Goal: Transaction & Acquisition: Subscribe to service/newsletter

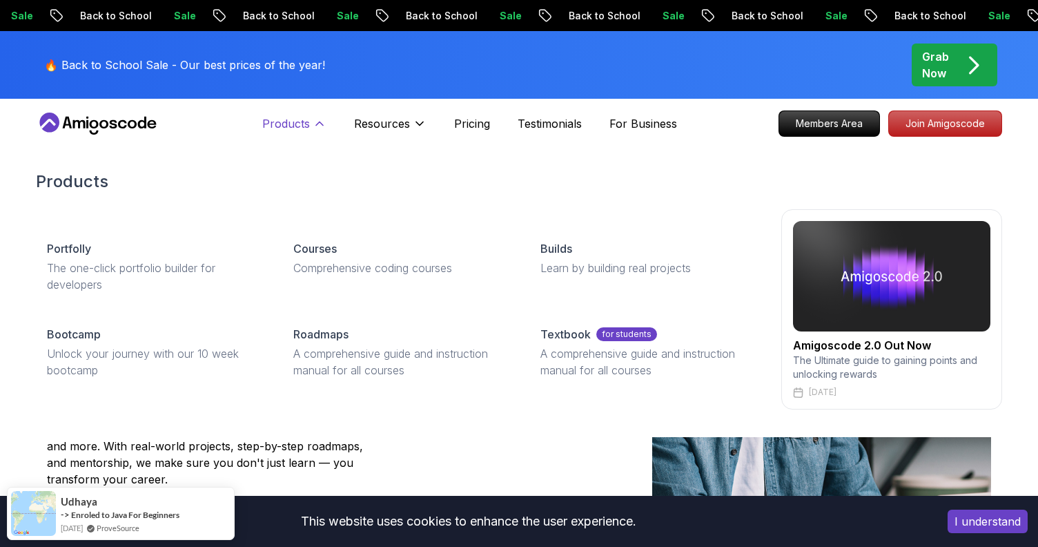
click at [310, 121] on button "Products" at bounding box center [294, 129] width 64 height 28
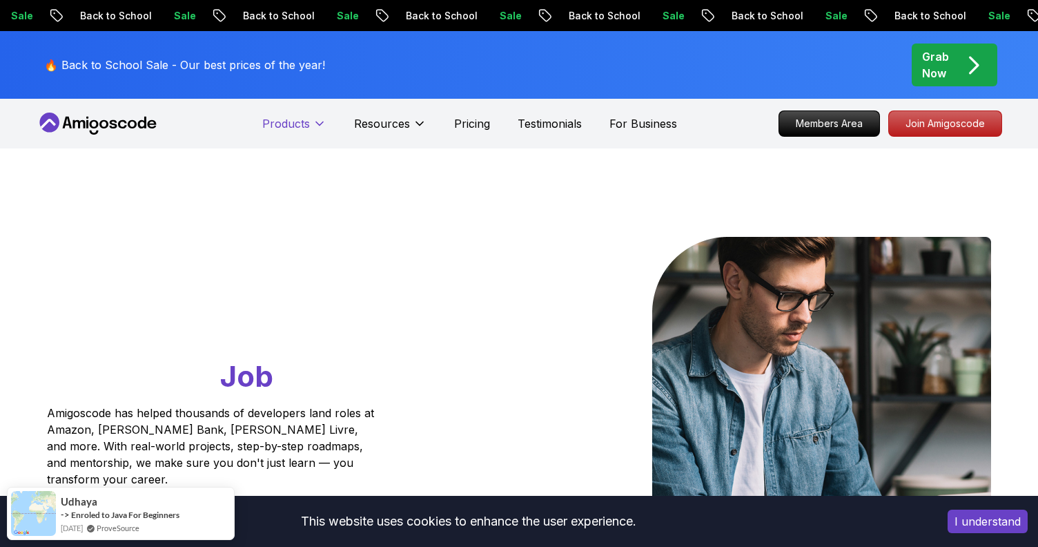
click at [310, 121] on button "Products" at bounding box center [294, 129] width 64 height 28
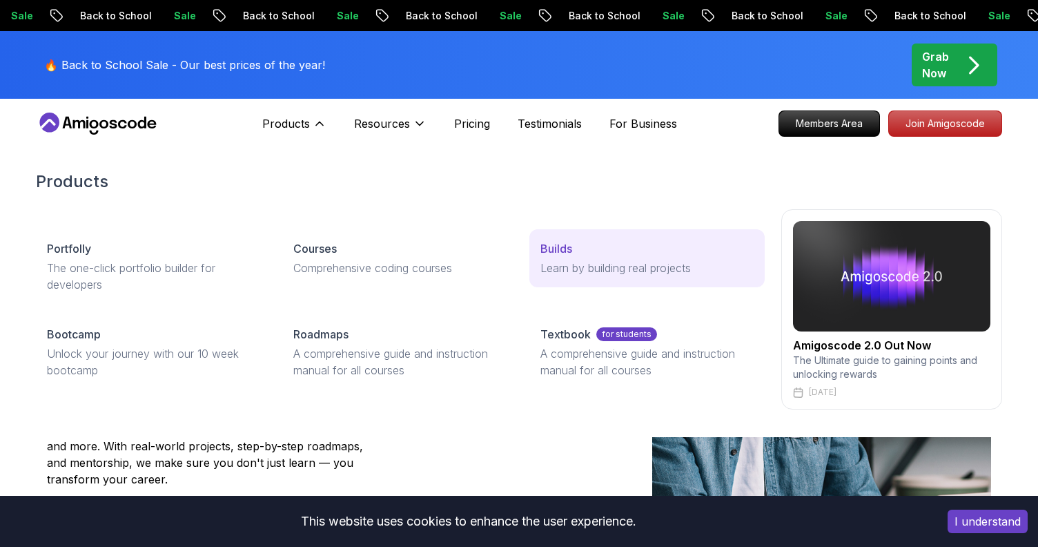
click at [698, 261] on p "Learn by building real projects" at bounding box center [646, 267] width 213 height 17
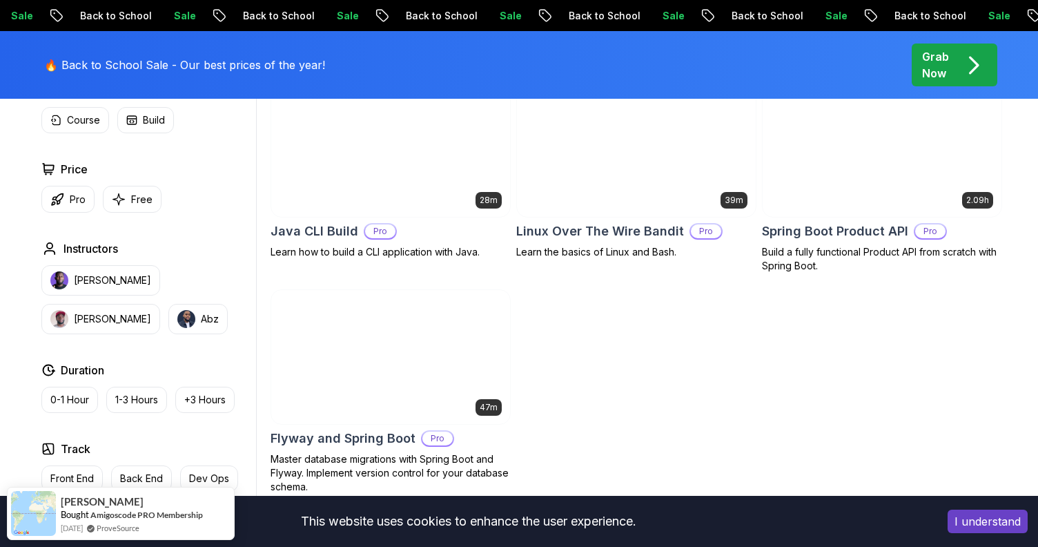
scroll to position [421, 0]
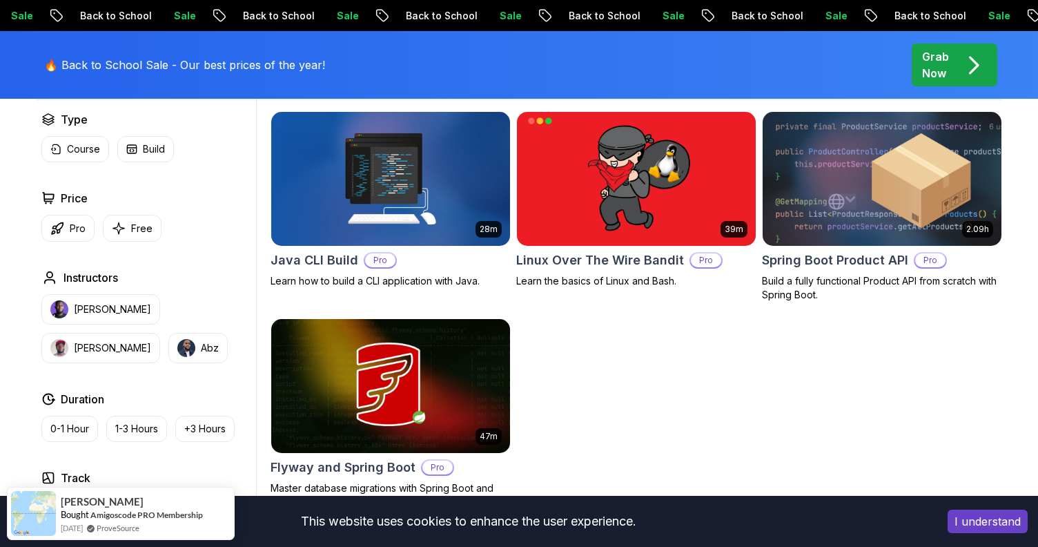
click at [912, 181] on img at bounding box center [881, 178] width 250 height 140
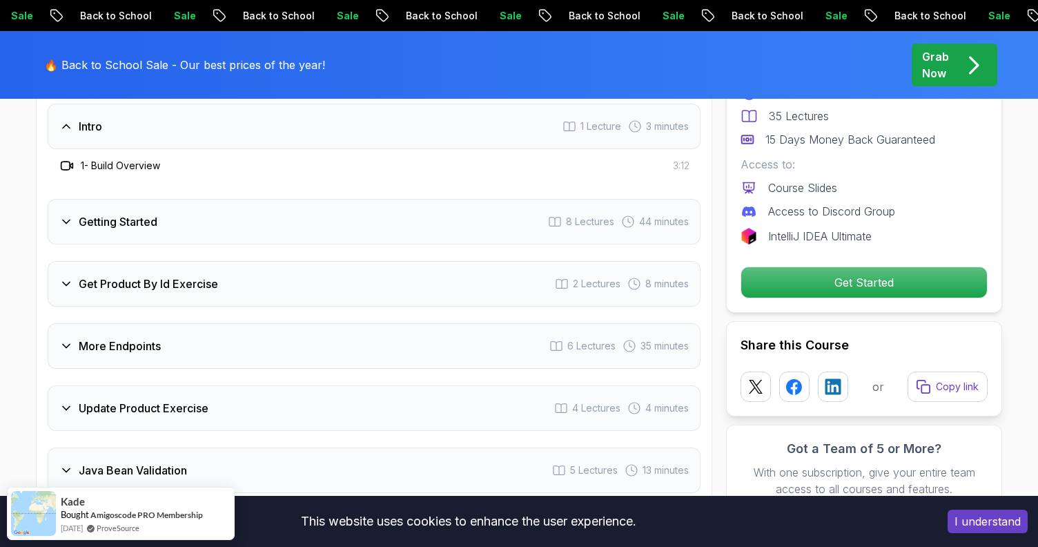
scroll to position [1773, 0]
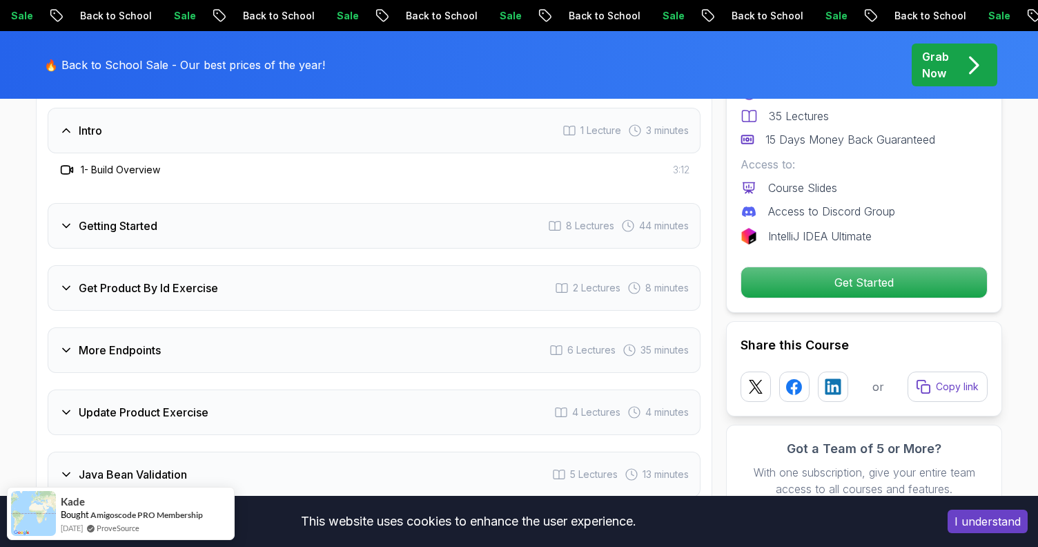
click at [350, 267] on div "Get Product By Id Exercise 2 Lectures 8 minutes" at bounding box center [374, 288] width 653 height 46
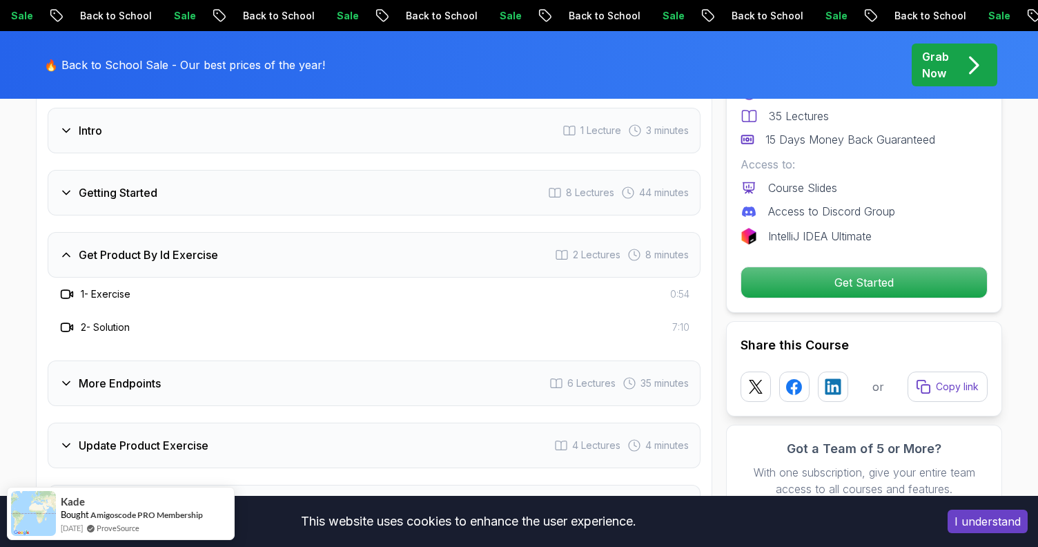
click at [327, 373] on div "More Endpoints 6 Lectures 35 minutes" at bounding box center [374, 383] width 653 height 46
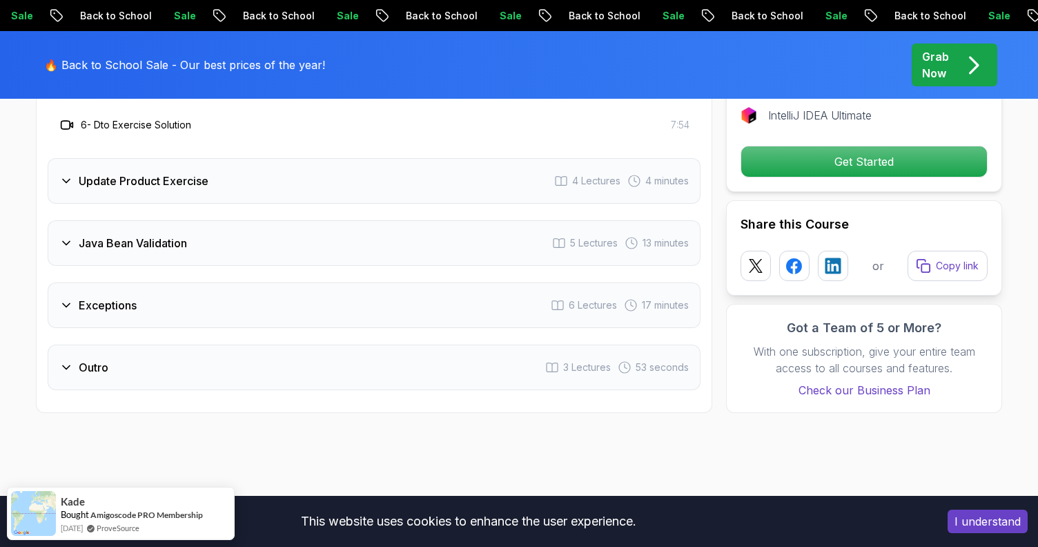
scroll to position [2172, 0]
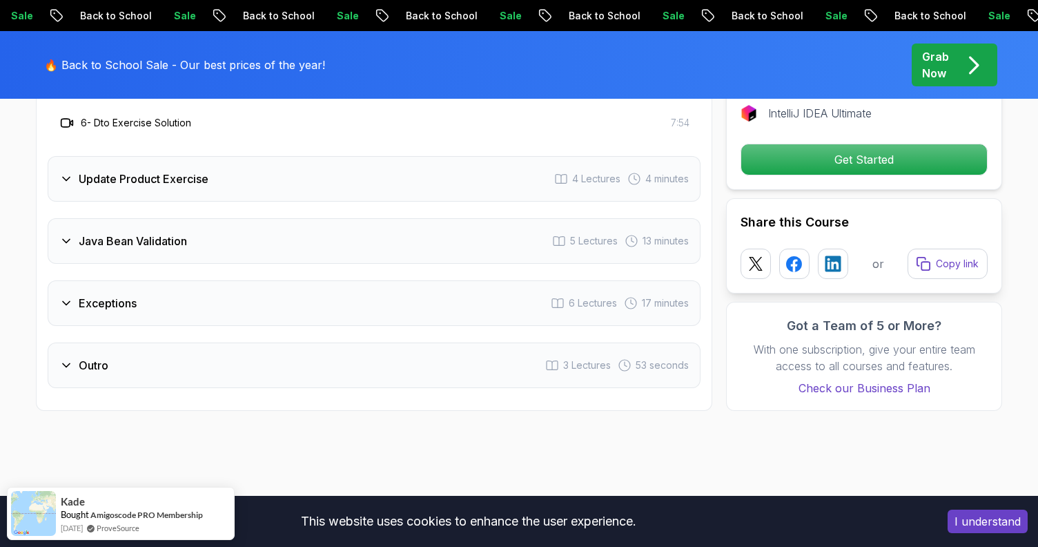
click at [334, 222] on div "Java Bean Validation 5 Lectures 13 minutes" at bounding box center [374, 241] width 653 height 46
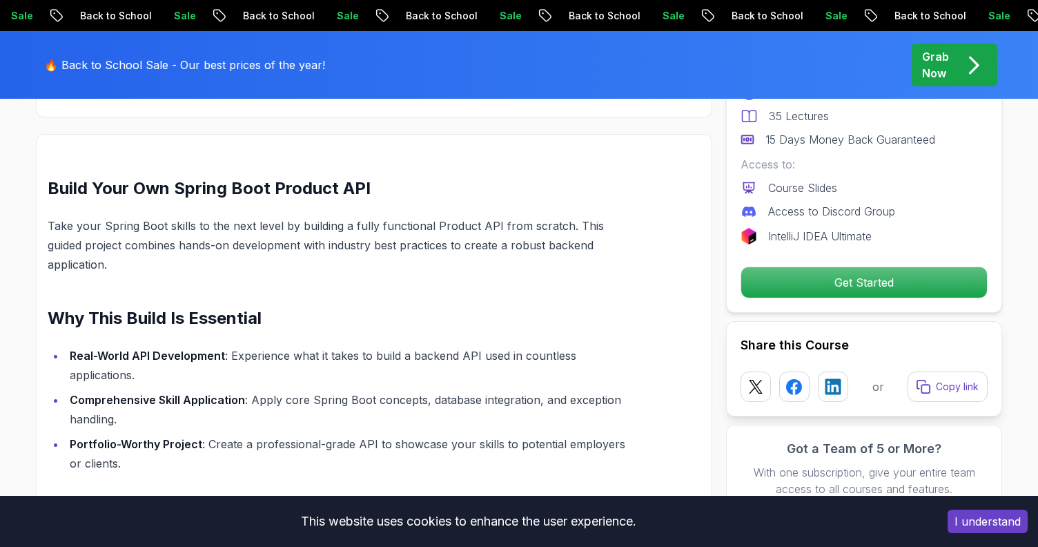
scroll to position [0, 0]
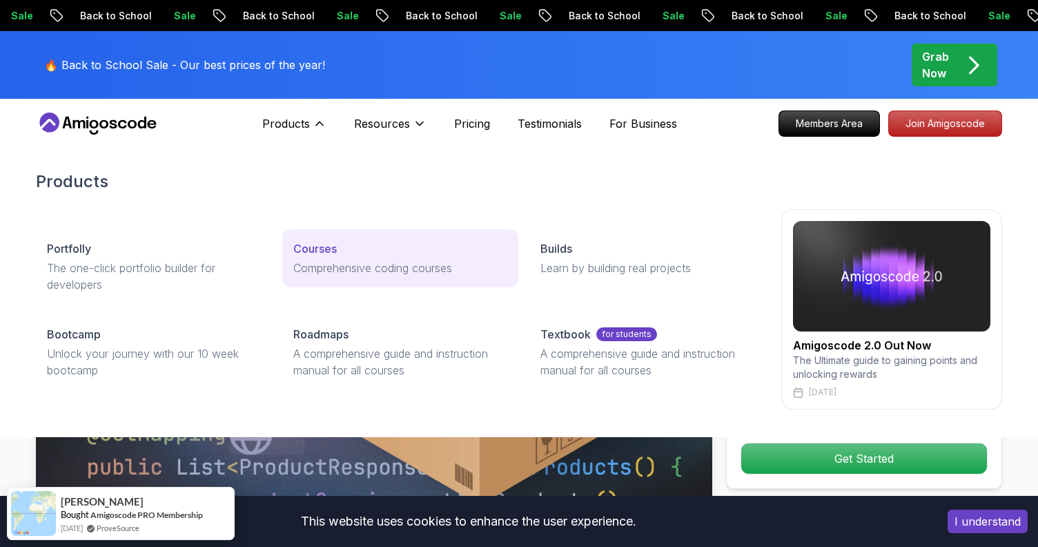
click at [319, 250] on p "Courses" at bounding box center [314, 248] width 43 height 17
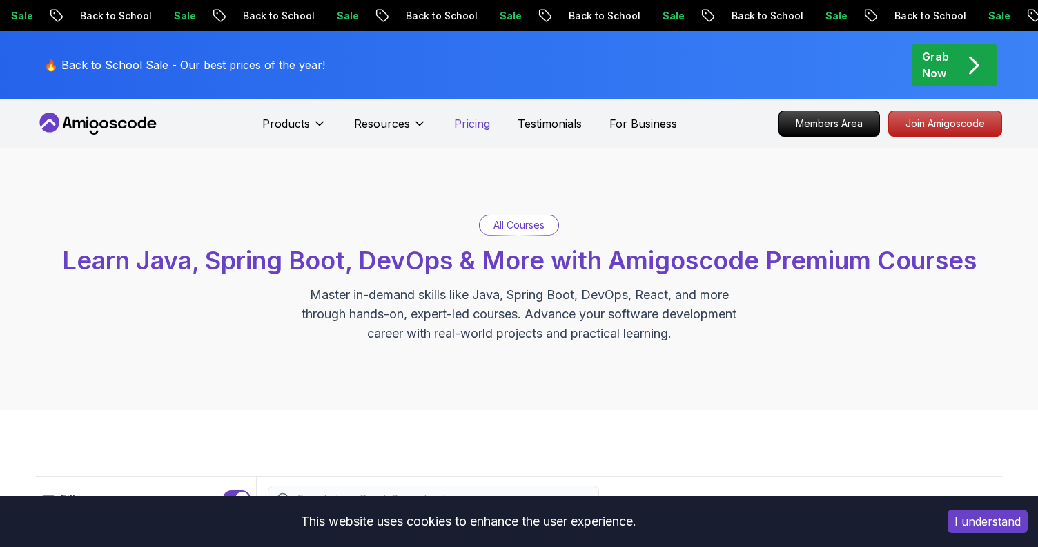
click at [474, 120] on p "Pricing" at bounding box center [472, 123] width 36 height 17
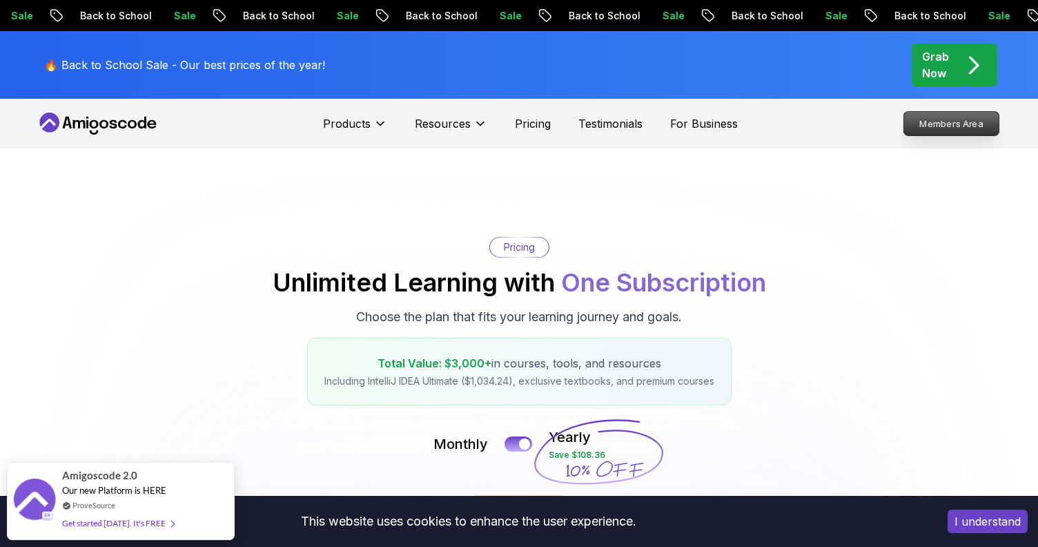
click at [942, 126] on p "Members Area" at bounding box center [951, 123] width 95 height 23
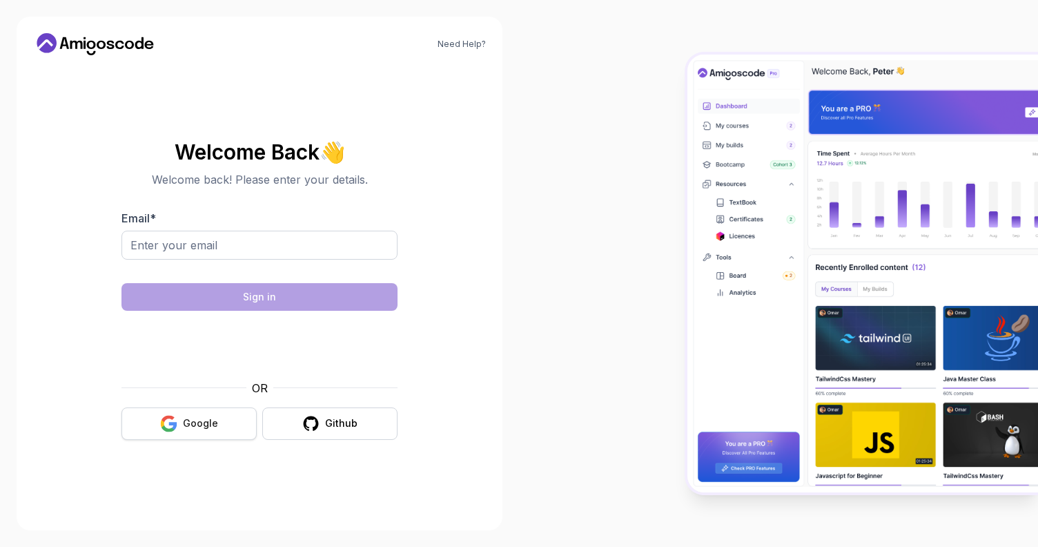
click at [225, 423] on button "Google" at bounding box center [188, 423] width 135 height 32
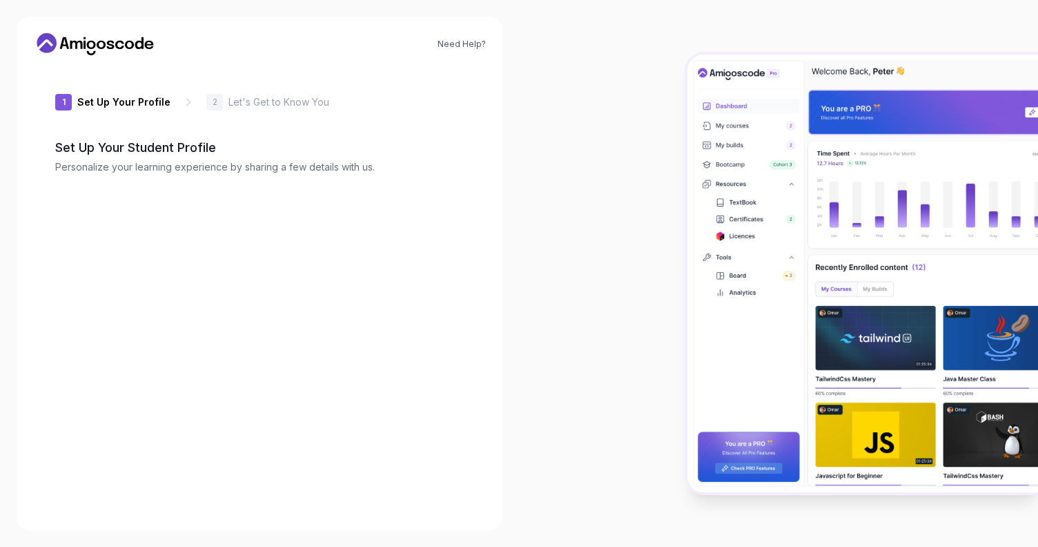
type input "nobledeer00e44"
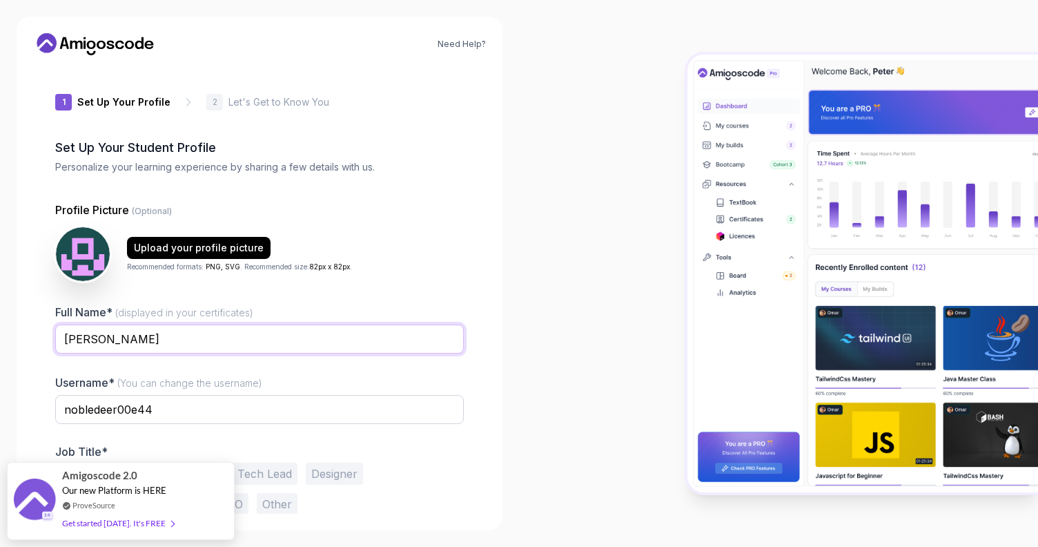
drag, startPoint x: 164, startPoint y: 339, endPoint x: -3, endPoint y: 331, distance: 166.5
click at [0, 331] on html "Need Help? 1 Set Up Your Profile 1 Set Up Your Profile 2 Let's Get to Know You …" at bounding box center [519, 273] width 1038 height 547
type input "Cheikh Ahmadou Bamba Gueye"
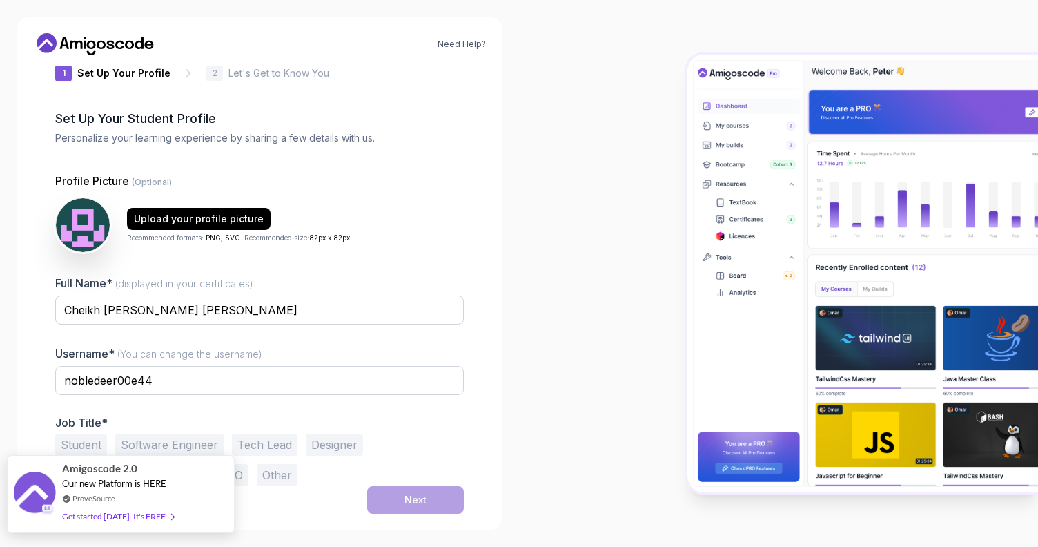
click at [144, 519] on div "Get started [DATE]. It's FREE" at bounding box center [118, 516] width 112 height 16
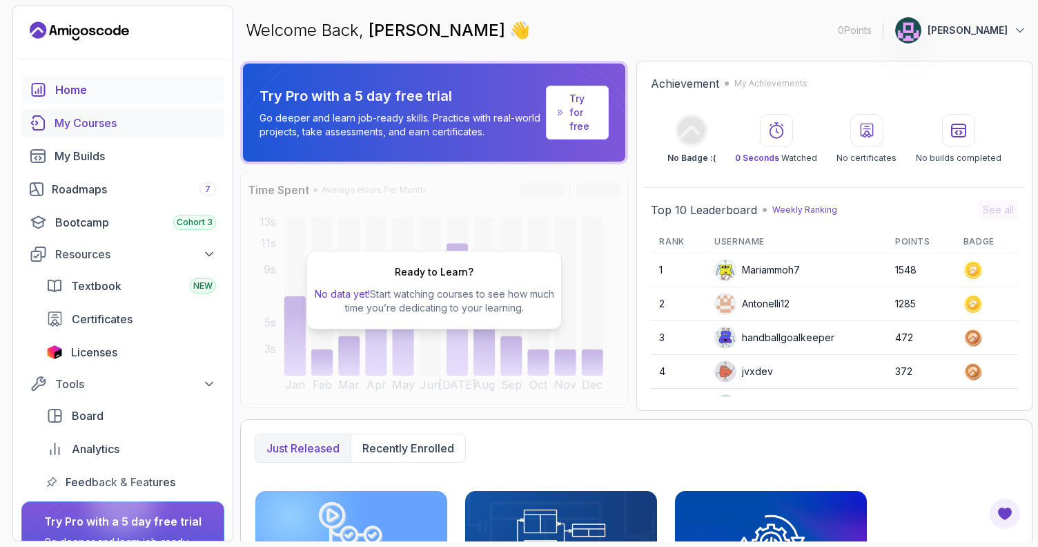
click at [103, 128] on div "My Courses" at bounding box center [135, 123] width 161 height 17
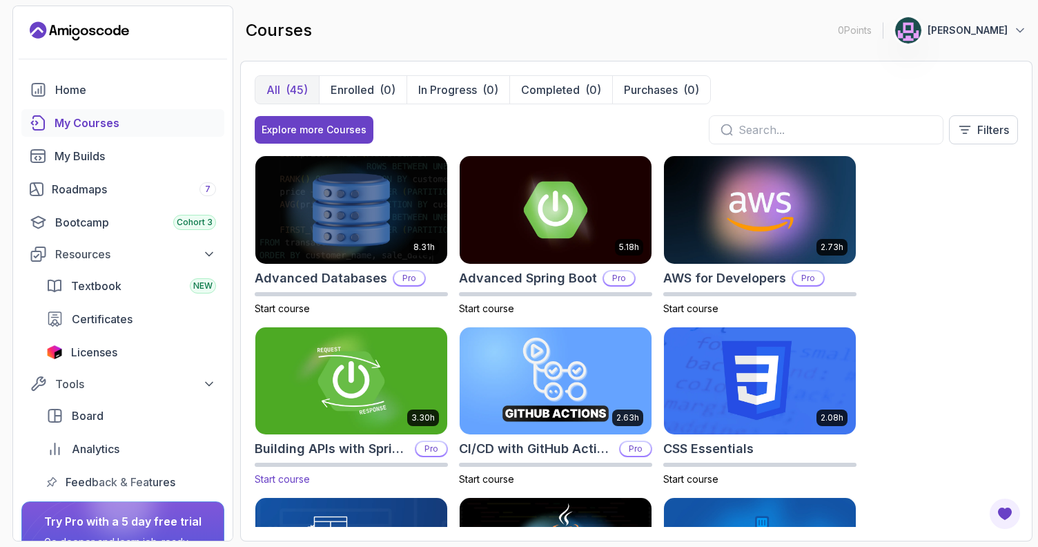
click at [350, 400] on img at bounding box center [350, 380] width 201 height 112
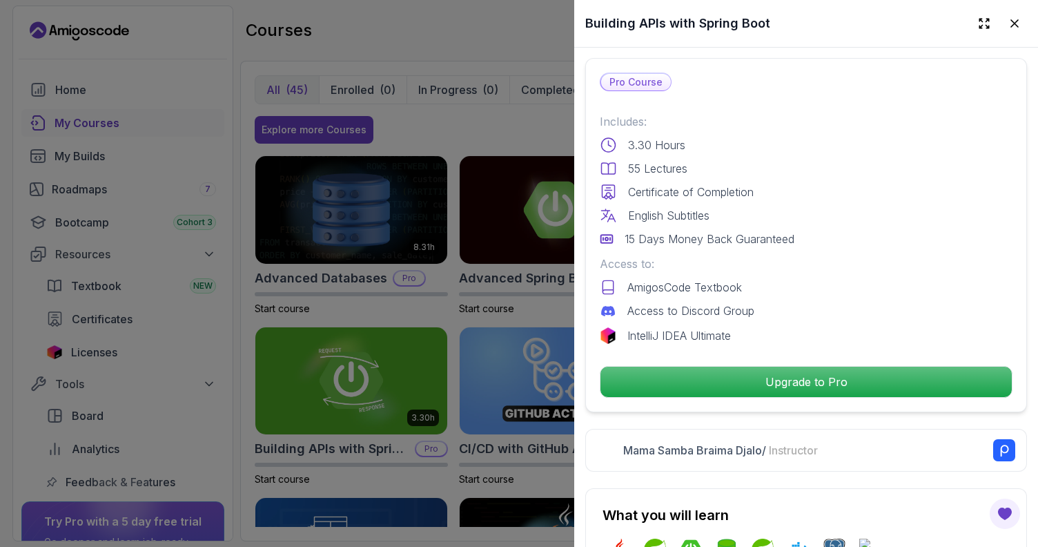
scroll to position [318, 0]
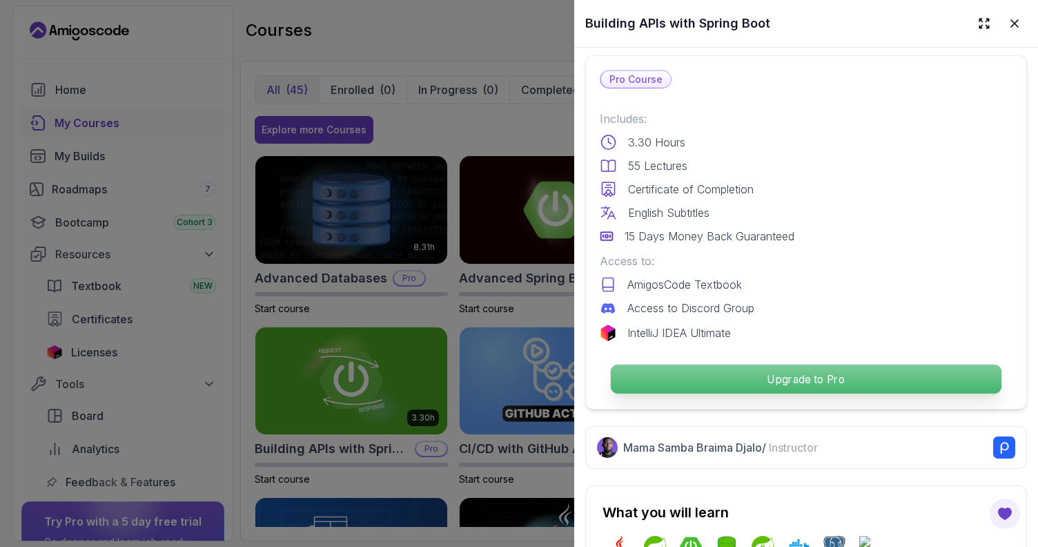
click at [898, 388] on p "Upgrade to Pro" at bounding box center [806, 378] width 391 height 29
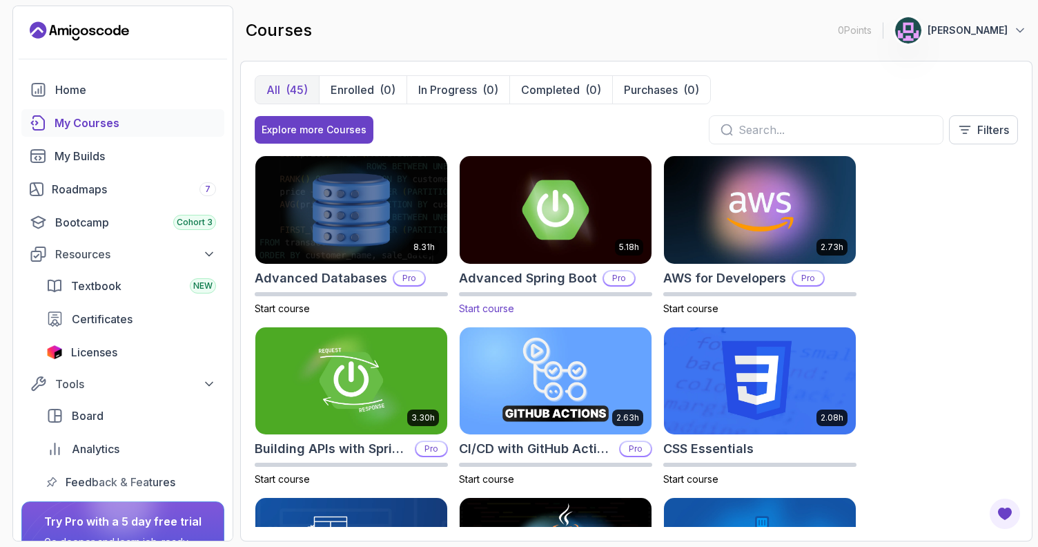
click at [524, 253] on img at bounding box center [555, 209] width 201 height 112
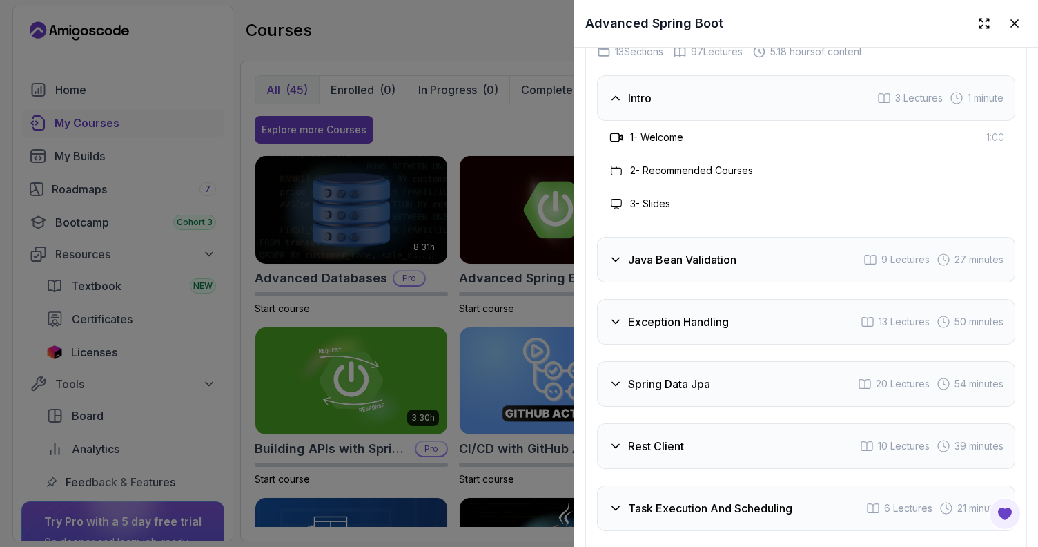
scroll to position [2487, 0]
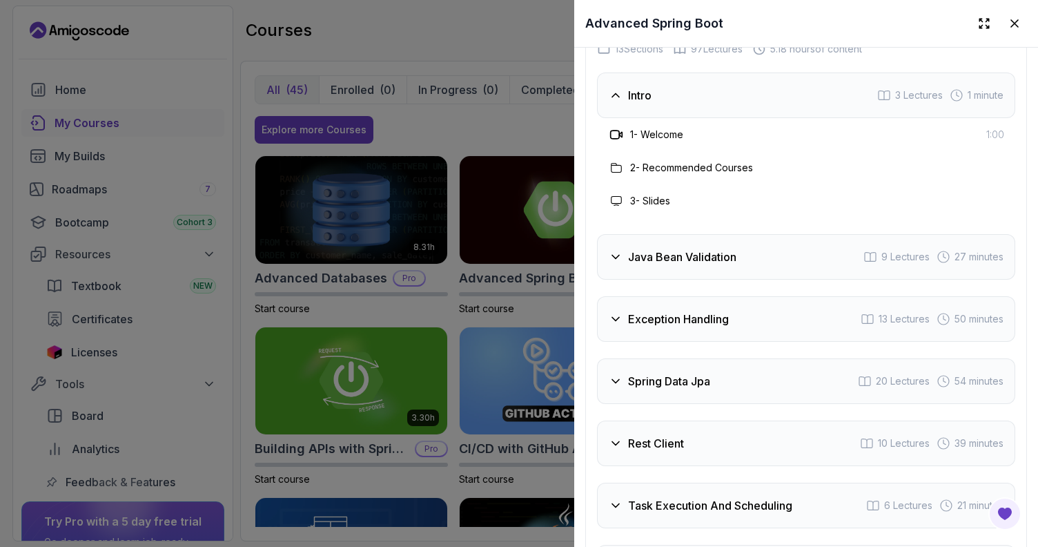
click at [883, 259] on span "9 Lectures" at bounding box center [905, 257] width 48 height 14
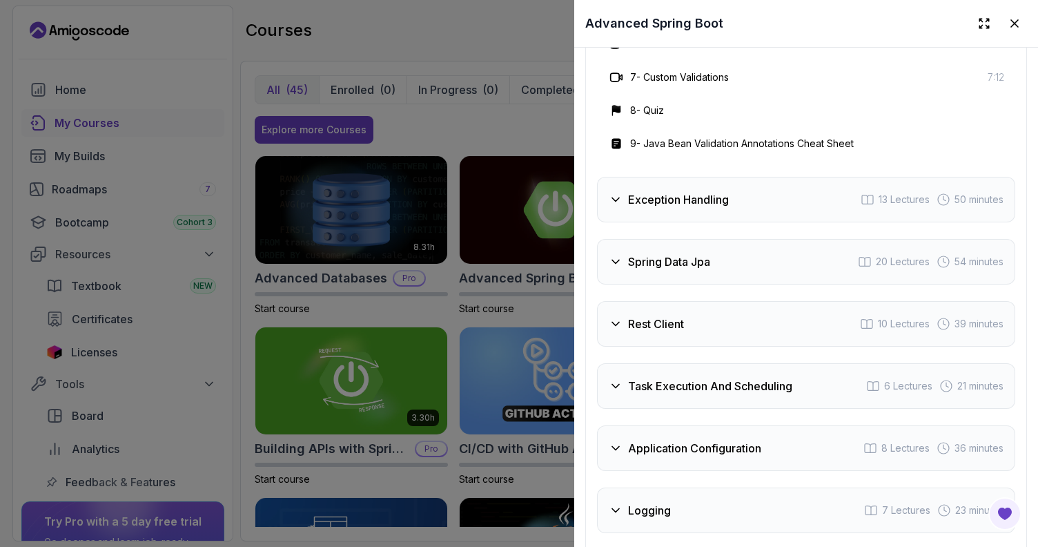
scroll to position [2806, 0]
click at [768, 262] on div "Spring Data Jpa 20 Lectures 54 minutes" at bounding box center [806, 260] width 418 height 46
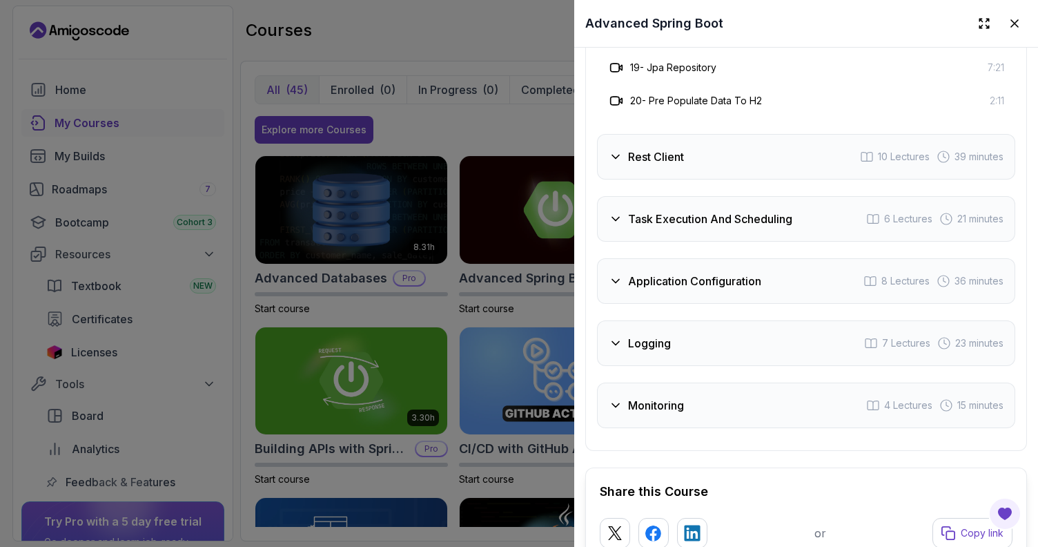
scroll to position [3374, 0]
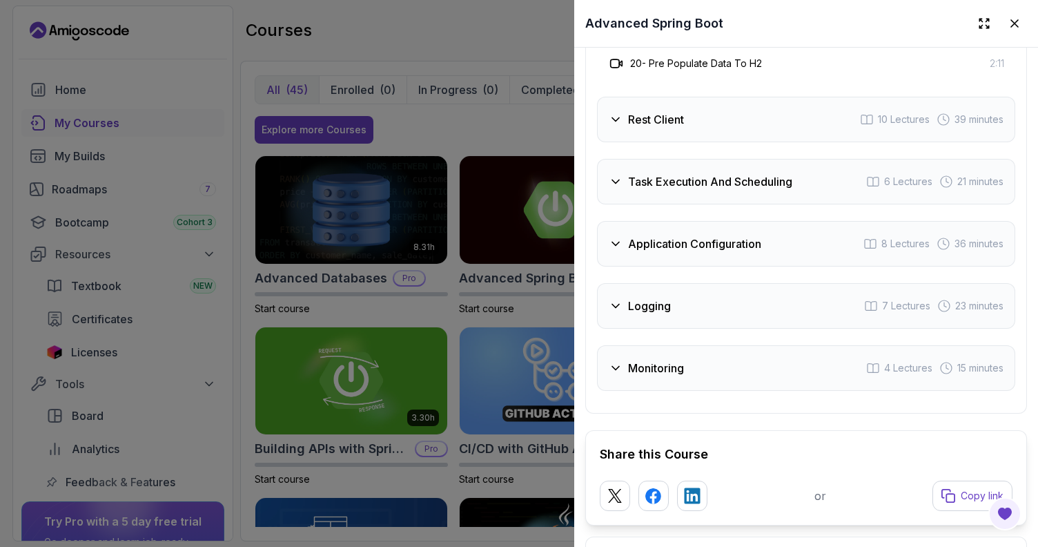
click at [778, 120] on div "Rest Client 10 Lectures 39 minutes" at bounding box center [806, 120] width 418 height 46
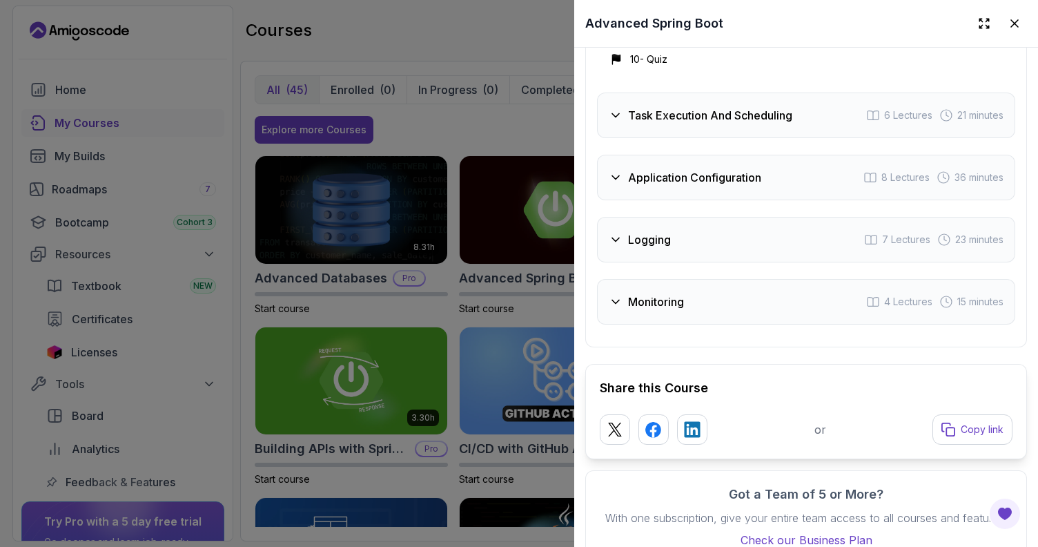
scroll to position [3125, 0]
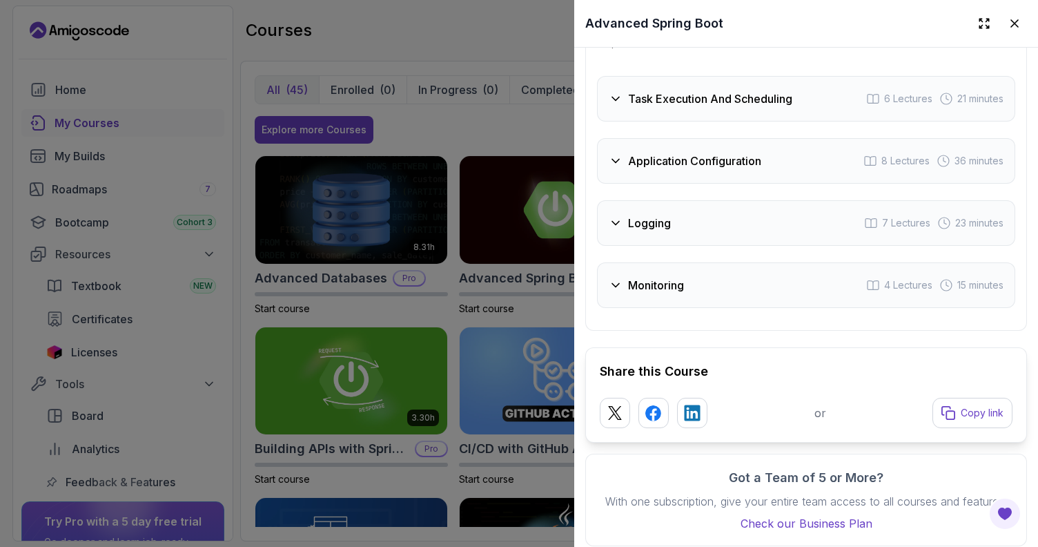
click at [535, 120] on div at bounding box center [519, 273] width 1038 height 547
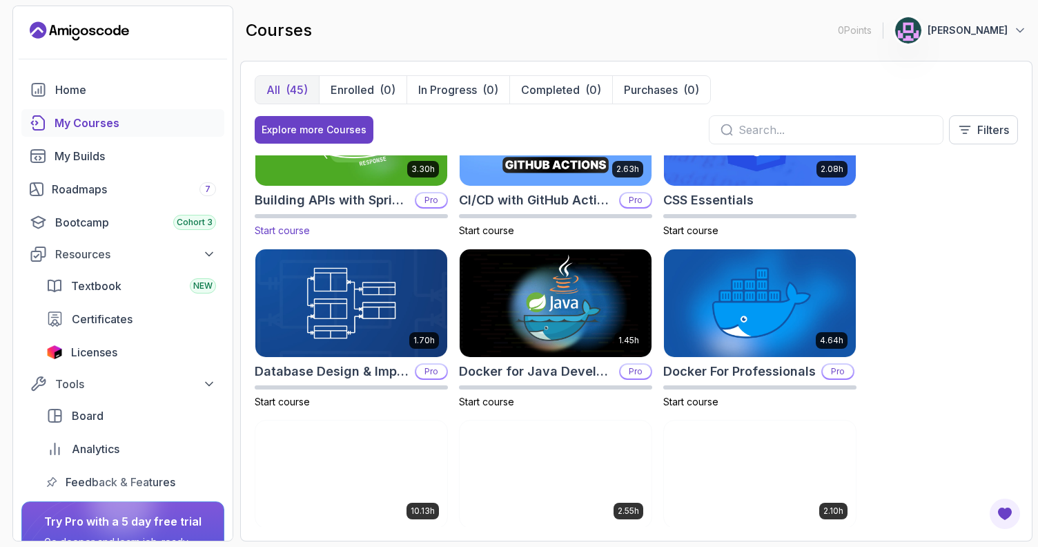
scroll to position [259, 0]
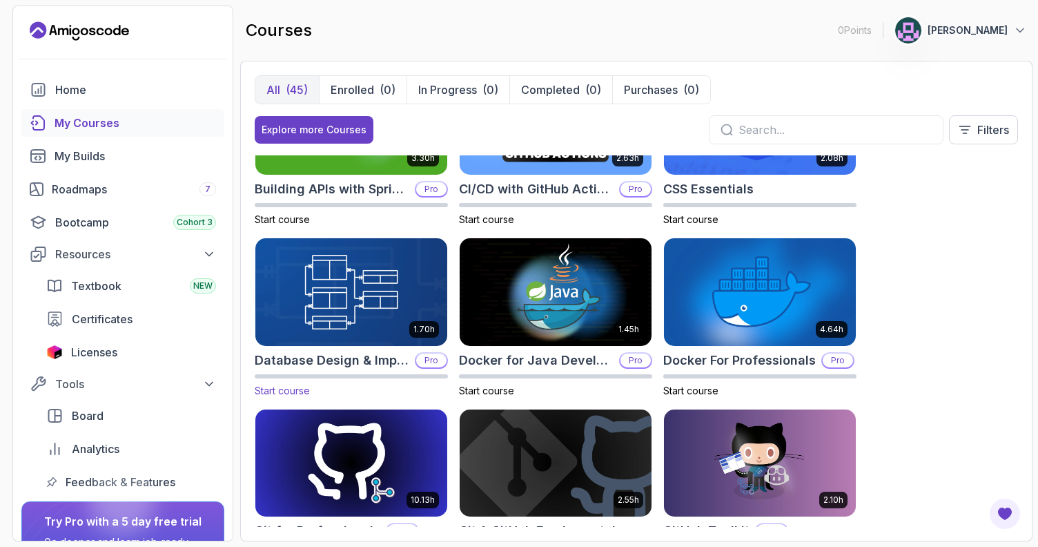
click at [363, 309] on img at bounding box center [350, 291] width 201 height 112
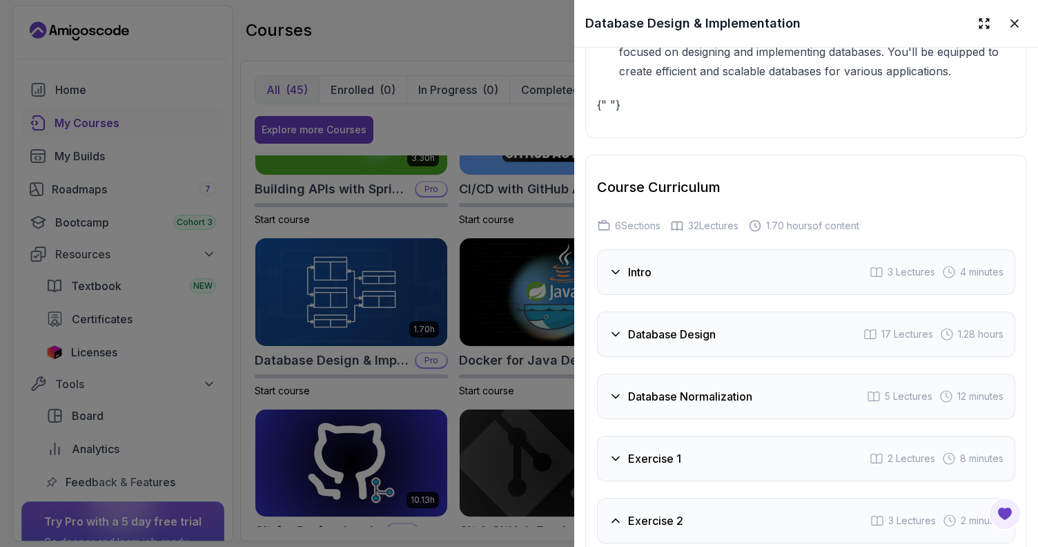
scroll to position [2815, 0]
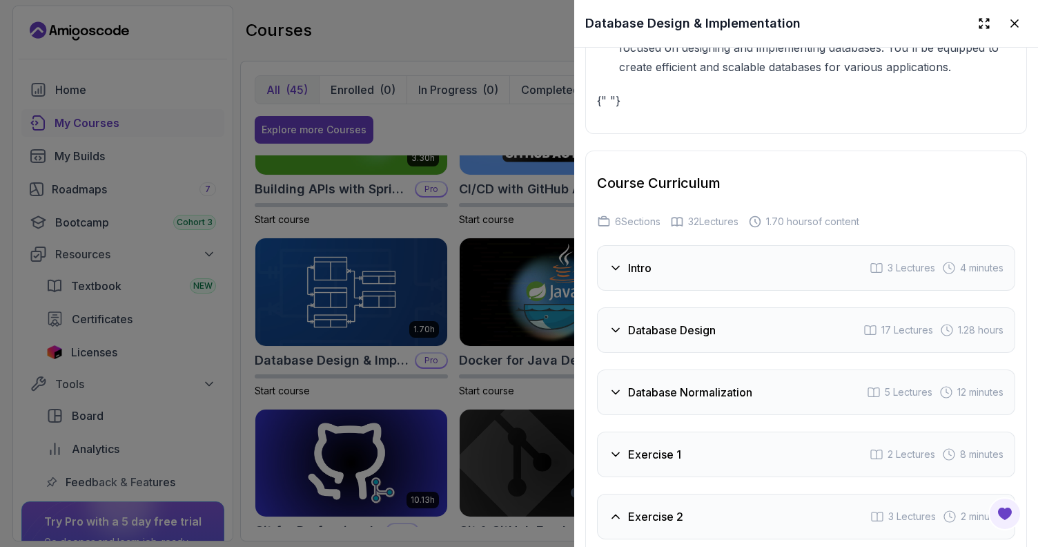
click at [762, 377] on div "Database Normalization 5 Lectures 12 minutes" at bounding box center [806, 392] width 418 height 46
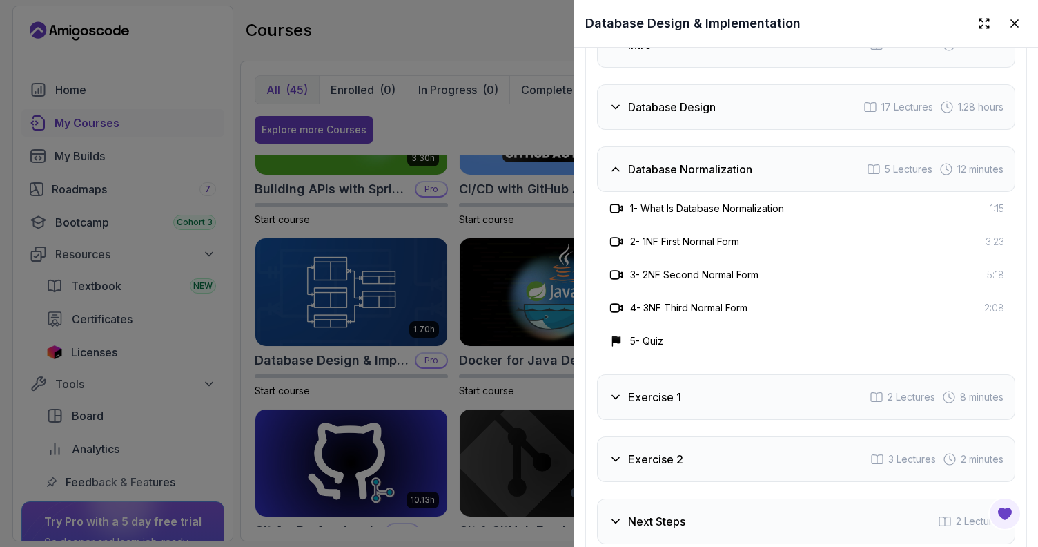
scroll to position [3051, 0]
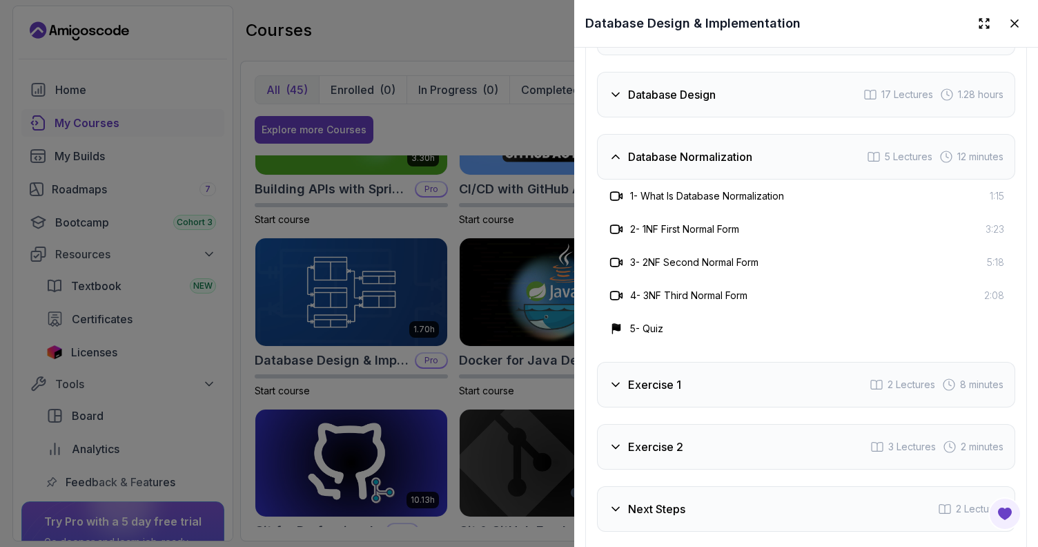
click at [1012, 10] on div "Database Design & Implementation" at bounding box center [806, 23] width 464 height 47
click at [1012, 21] on icon at bounding box center [1014, 23] width 7 height 7
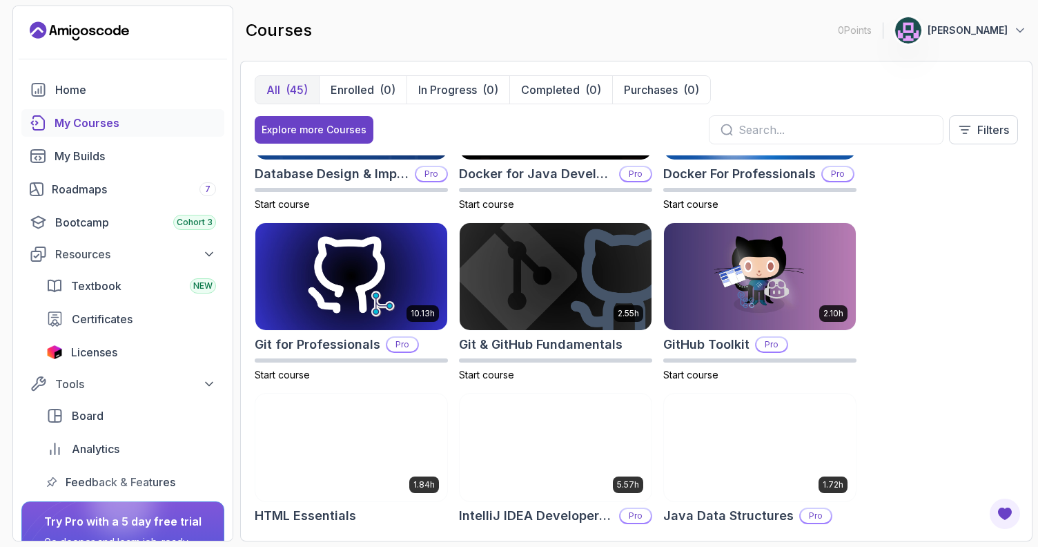
scroll to position [0, 0]
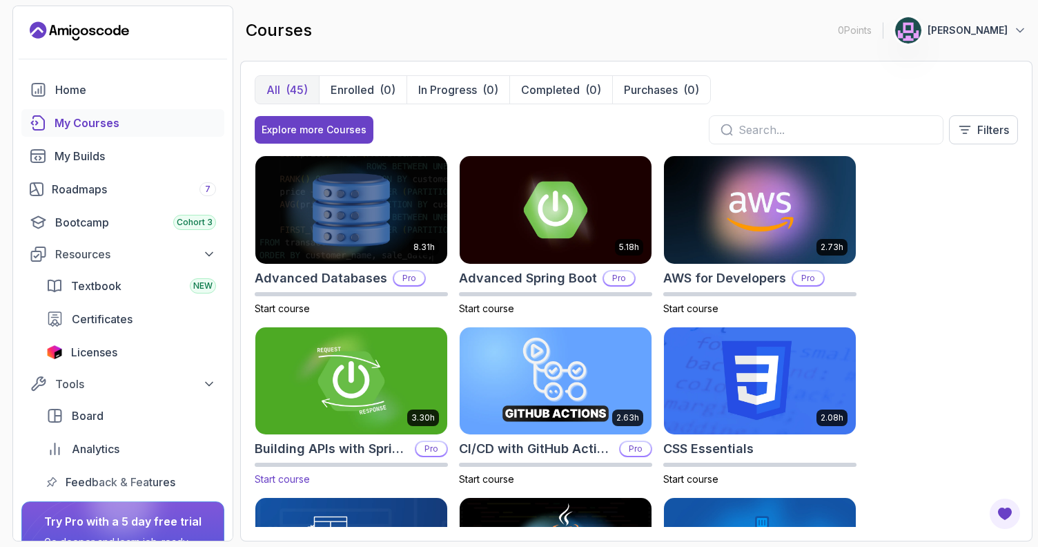
click at [392, 389] on img at bounding box center [350, 380] width 201 height 112
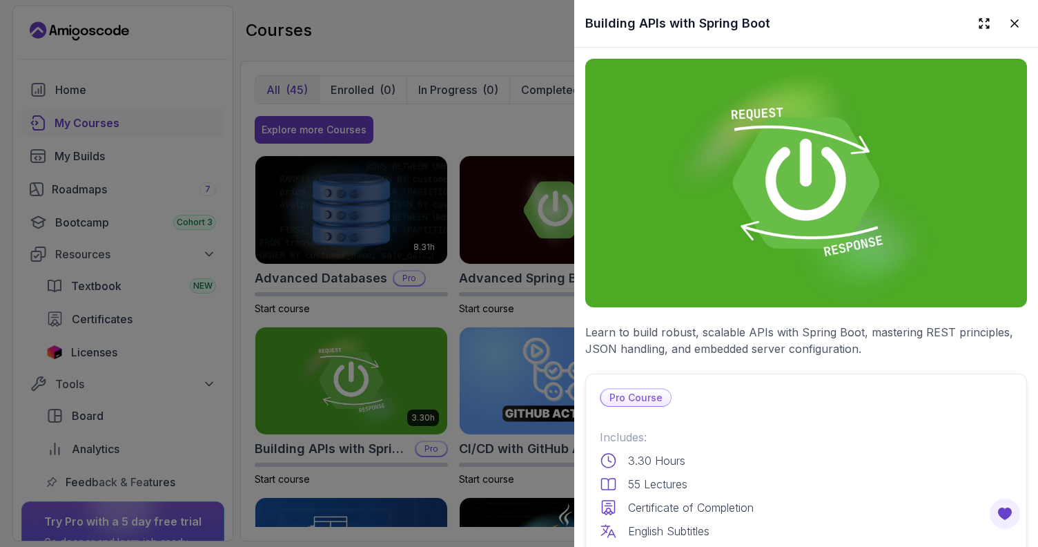
click at [504, 135] on div at bounding box center [519, 273] width 1038 height 547
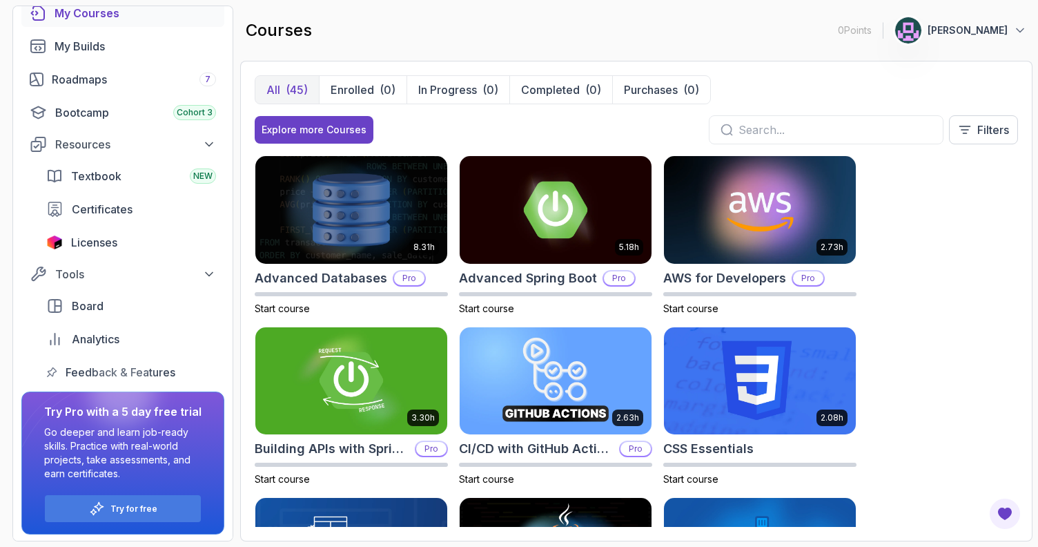
scroll to position [110, 0]
click at [155, 507] on p "Try for free" at bounding box center [133, 507] width 47 height 11
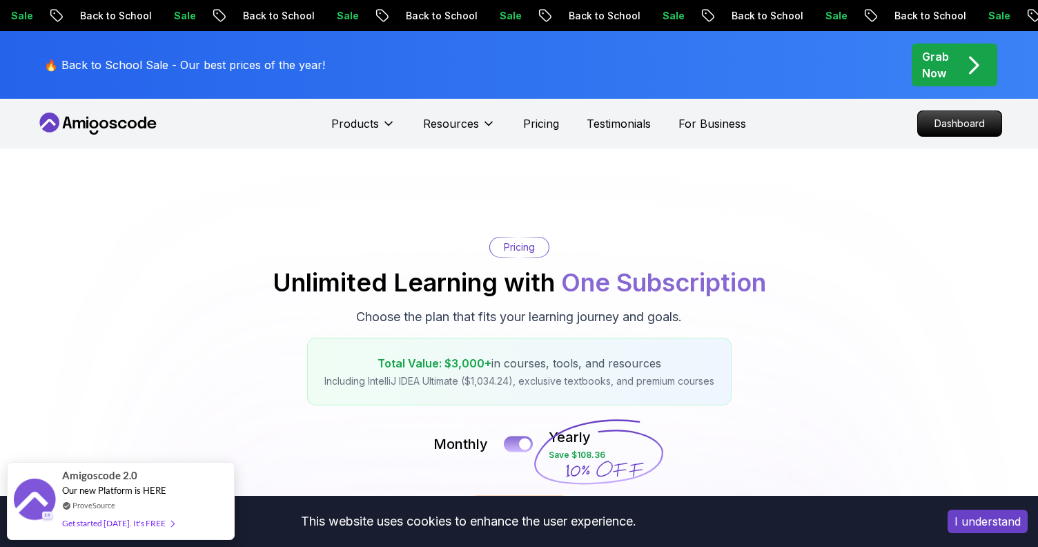
click at [523, 446] on div at bounding box center [525, 444] width 12 height 12
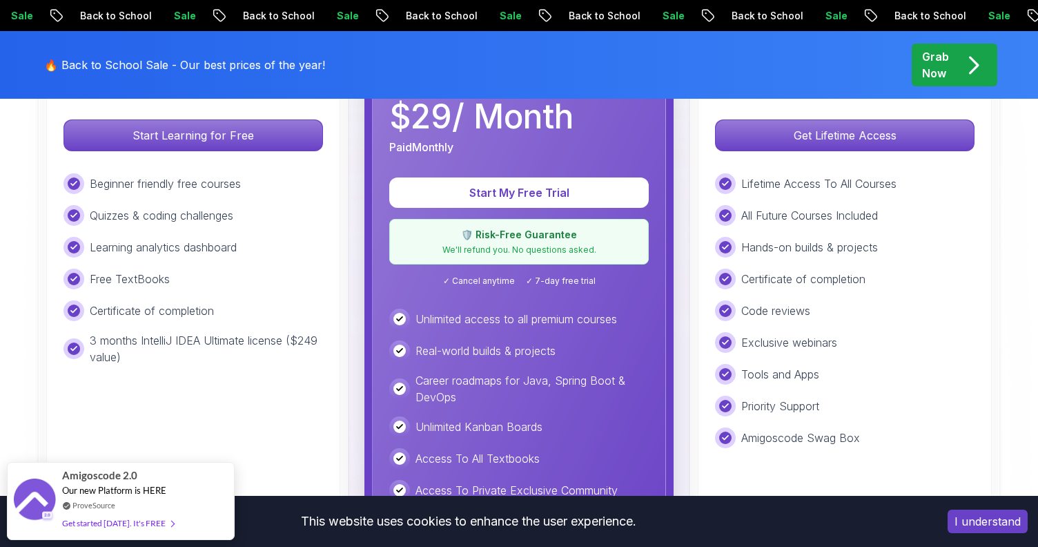
scroll to position [502, 0]
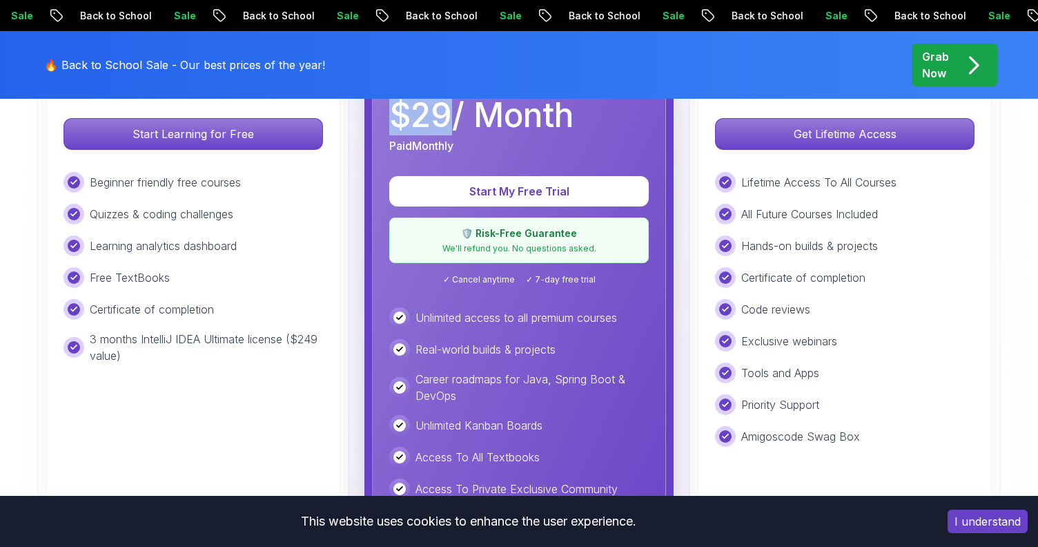
drag, startPoint x: 451, startPoint y: 119, endPoint x: 395, endPoint y: 120, distance: 56.6
click at [395, 120] on p "$ 29 / Month" at bounding box center [481, 115] width 184 height 33
copy p "$ 29"
